Goal: Communication & Community: Answer question/provide support

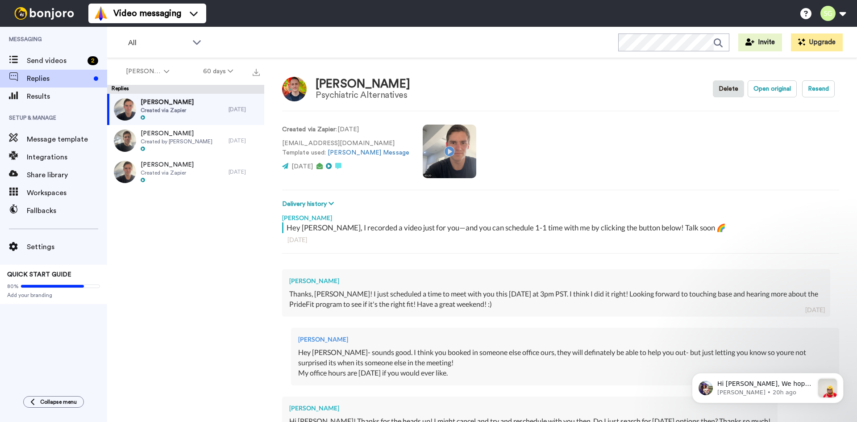
type textarea "x"
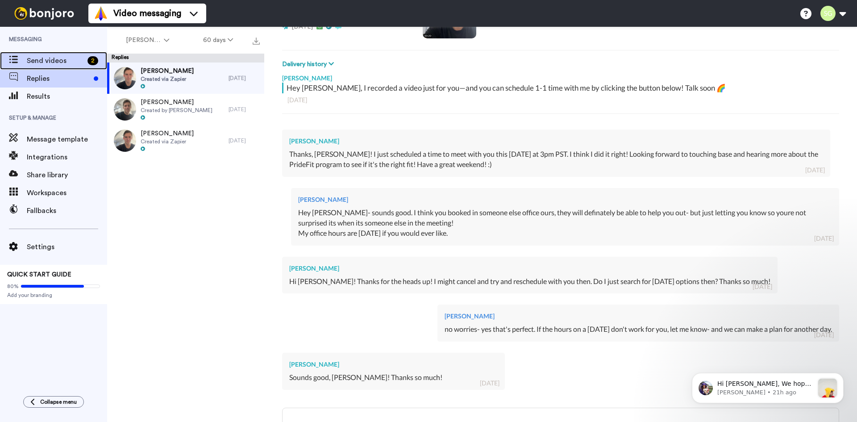
click at [68, 61] on span "Send videos" at bounding box center [55, 60] width 57 height 11
type textarea "x"
